Goal: Answer question/provide support

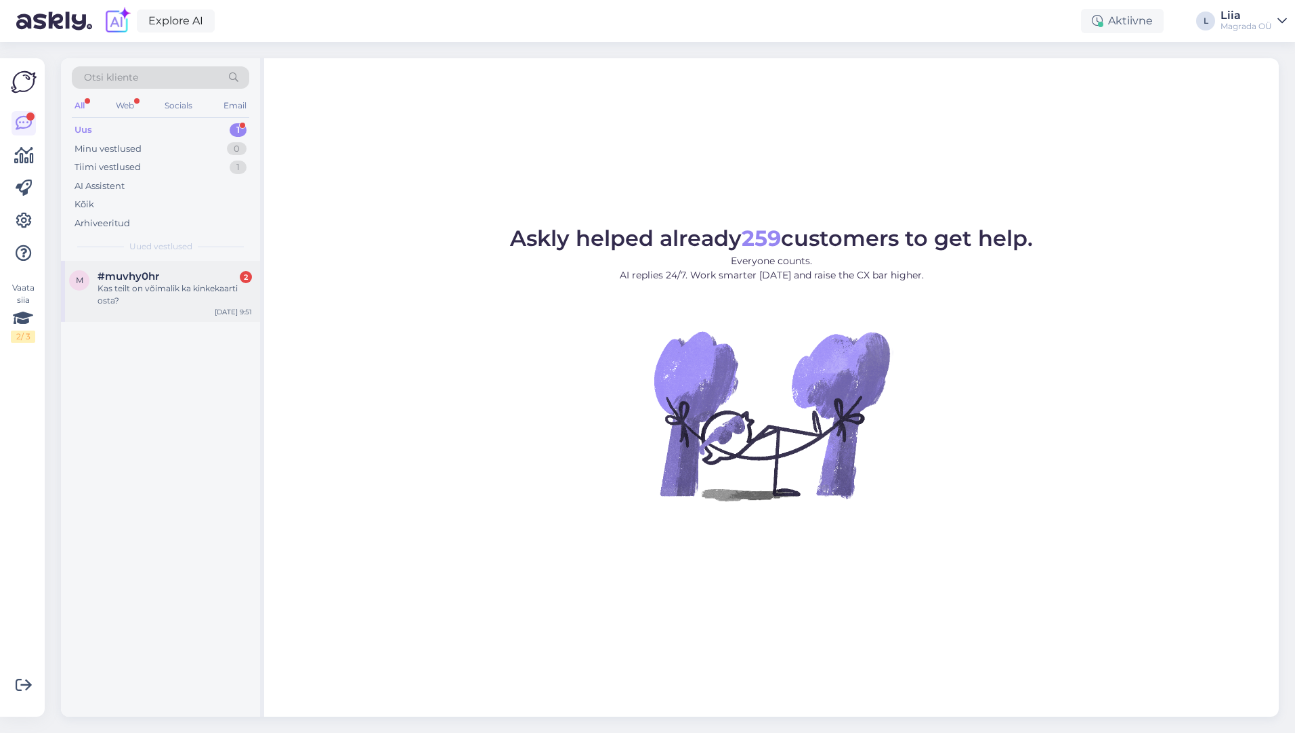
click at [108, 282] on div "Kas teilt on võimalik ka kinkekaarti osta?" at bounding box center [175, 294] width 154 height 24
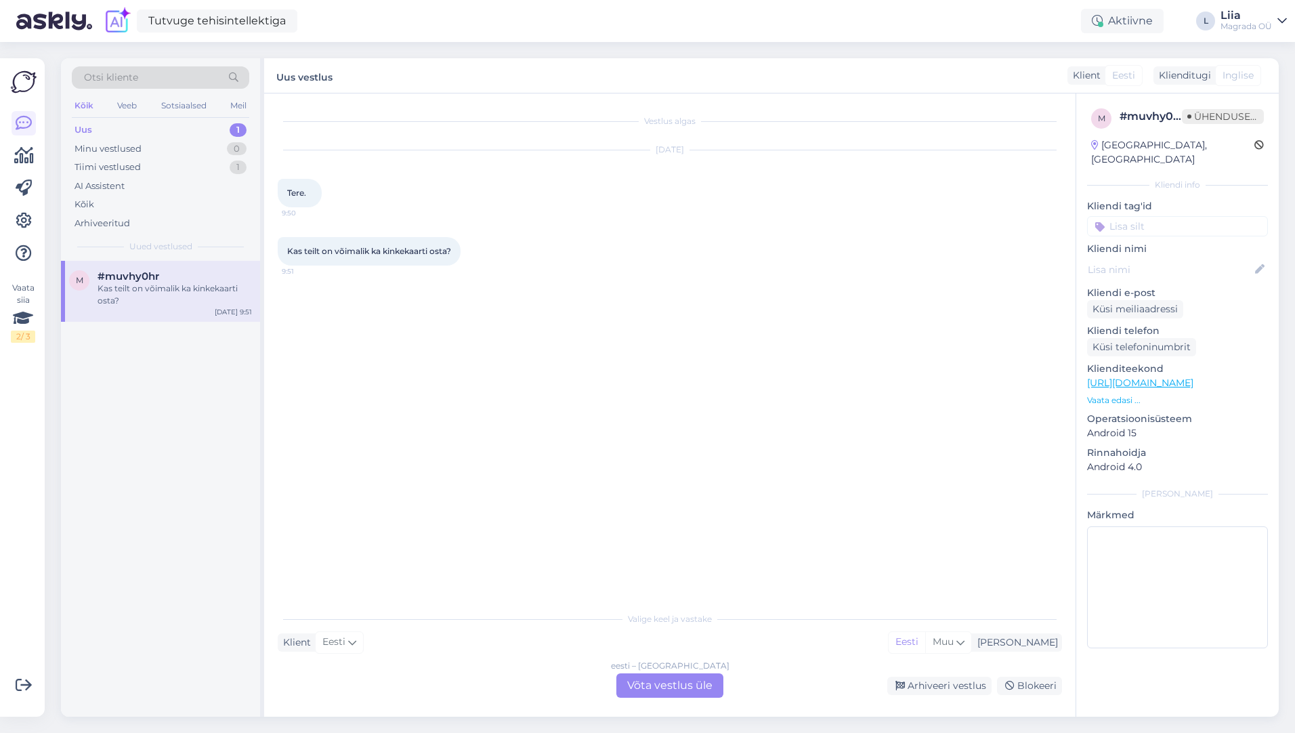
click at [711, 685] on font "Võta vestlus üle" at bounding box center [669, 684] width 85 height 13
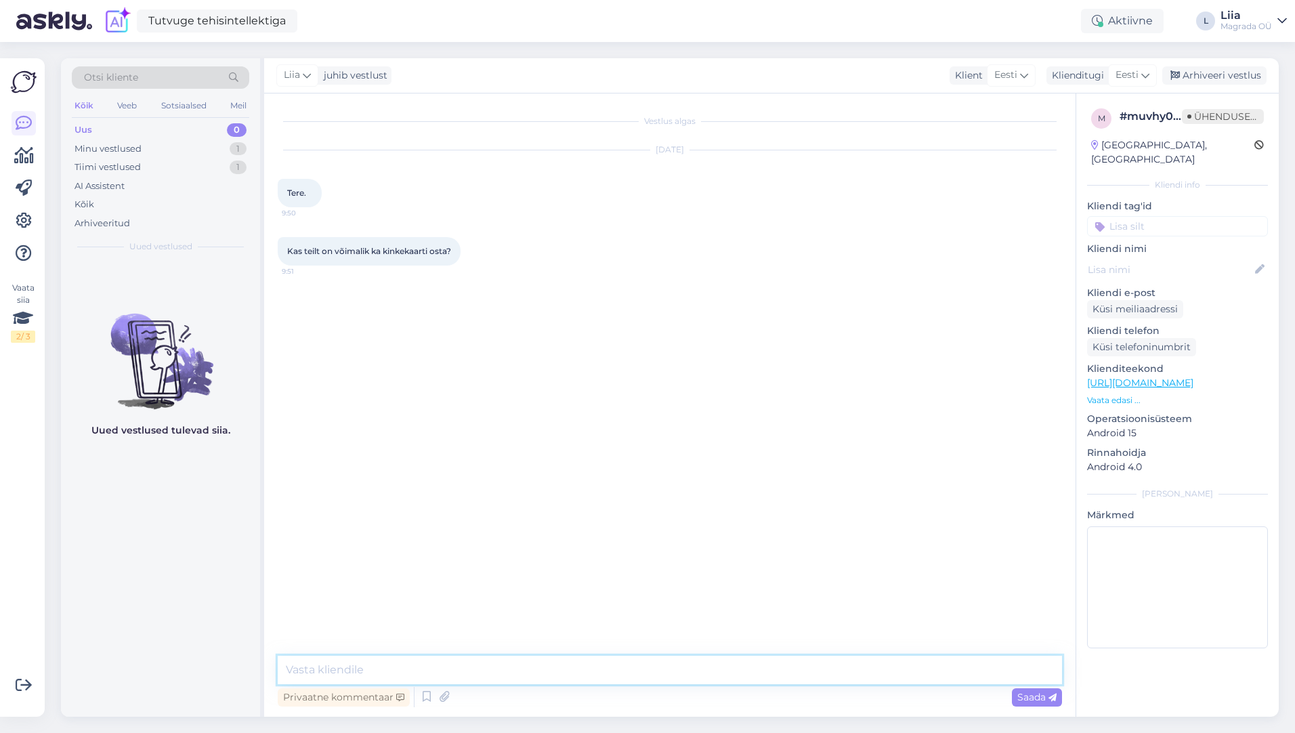
click at [578, 670] on textarea at bounding box center [670, 669] width 784 height 28
type textarea "Tere"
click at [395, 668] on textarea "Jaa, on võimalik osta füüsiline kinkekaart ja elektroone kinkekaart" at bounding box center [670, 669] width 784 height 28
click at [401, 668] on textarea "Jaa, on võimalik osta nii füüsiline kinkekaart ja elektroone kinkekaart" at bounding box center [670, 669] width 784 height 28
click at [534, 669] on textarea "Jaa, on võimalik osta nii füüsiline kinkekaart ja elektroone kinkekaart" at bounding box center [670, 669] width 784 height 28
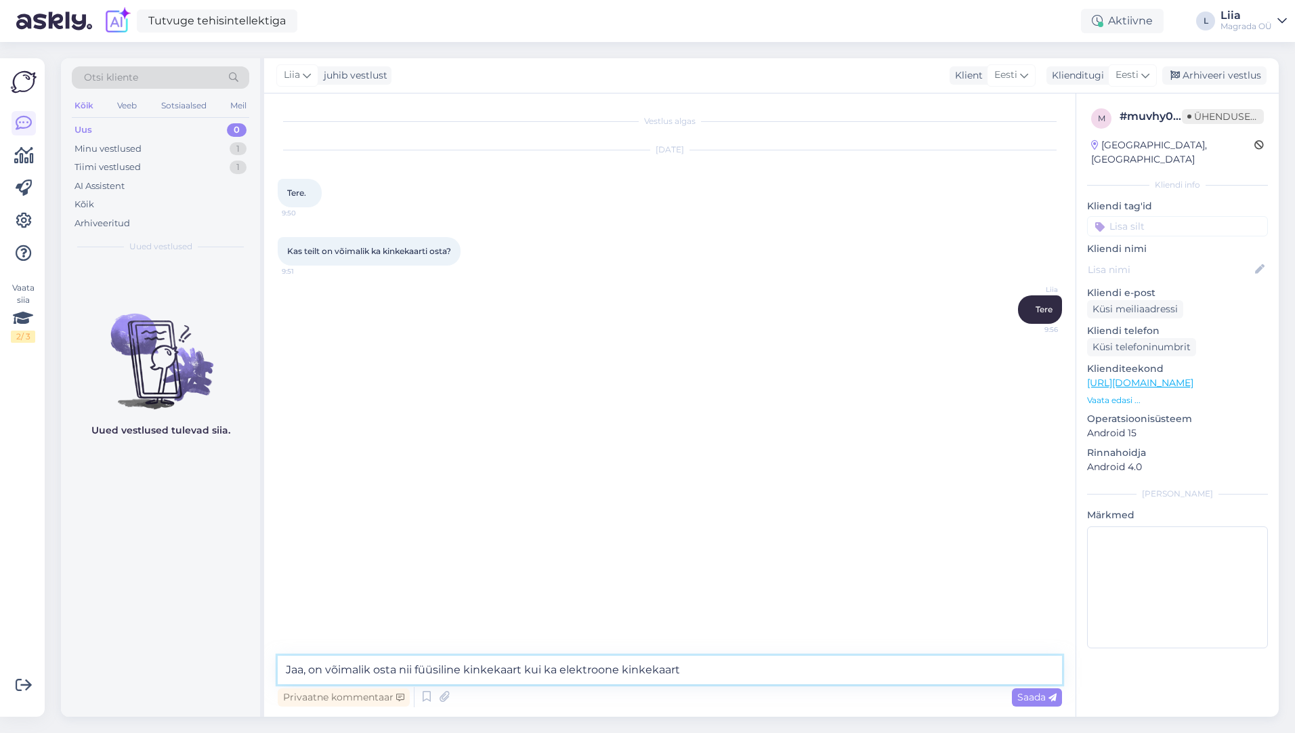
click at [757, 668] on textarea "Jaa, on võimalik osta nii füüsiline kinkekaart kui ka elektroone kinkekaart" at bounding box center [670, 669] width 784 height 28
type textarea "Jaa, on võimalik osta nii füüsiline kinkekaart kui ka elektroone kinkekaart."
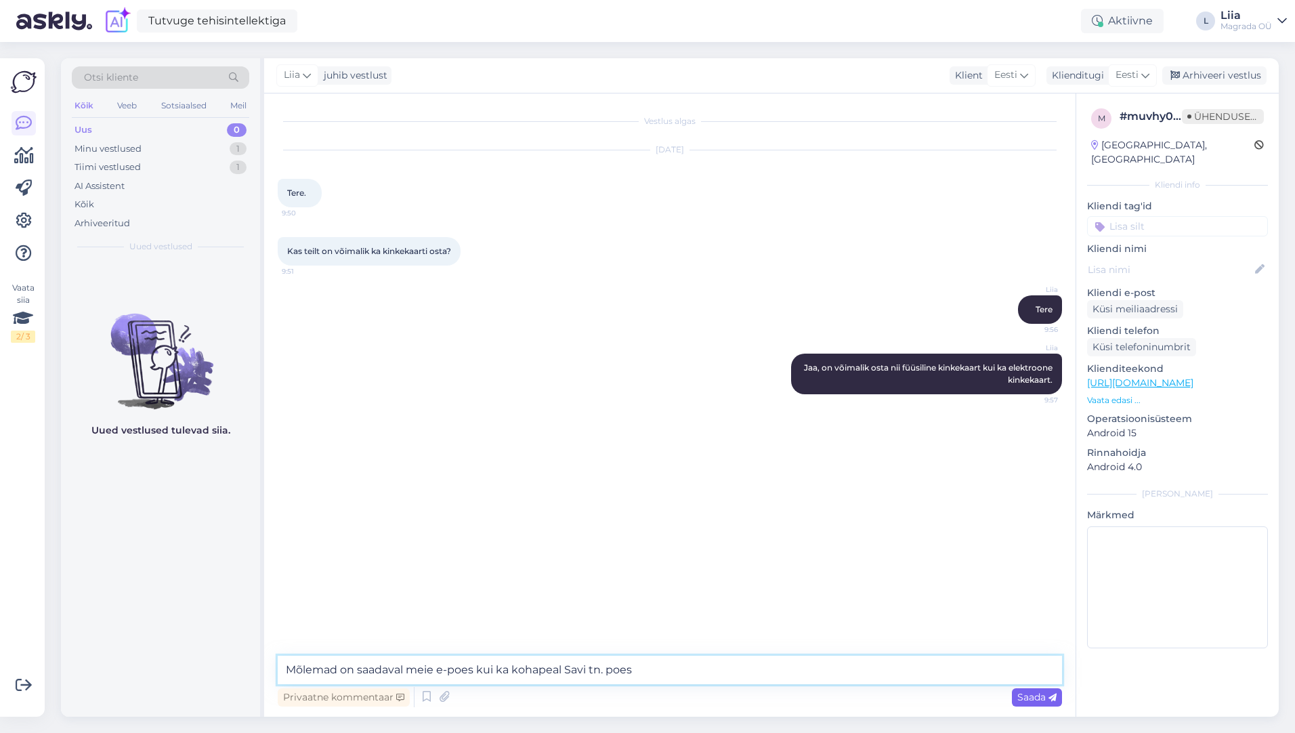
type textarea "Mõlemad on saadaval meie e-poes kui ka kohapeal Savi tn. poes"
click at [1039, 698] on font "Saada" at bounding box center [1031, 697] width 28 height 12
